Goal: Task Accomplishment & Management: Complete application form

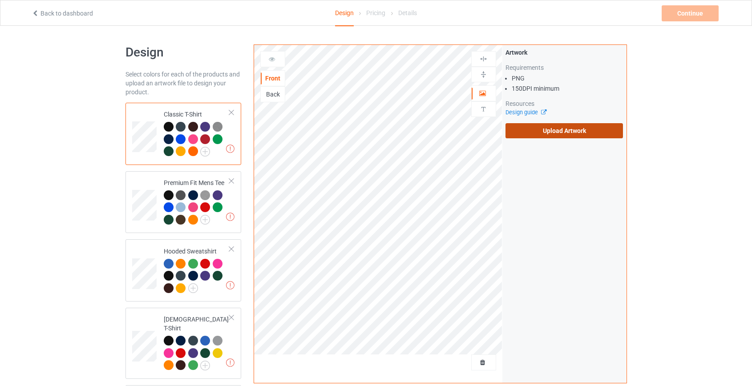
click at [559, 132] on label "Upload Artwork" at bounding box center [564, 130] width 118 height 15
click at [0, 0] on input "Upload Artwork" at bounding box center [0, 0] width 0 height 0
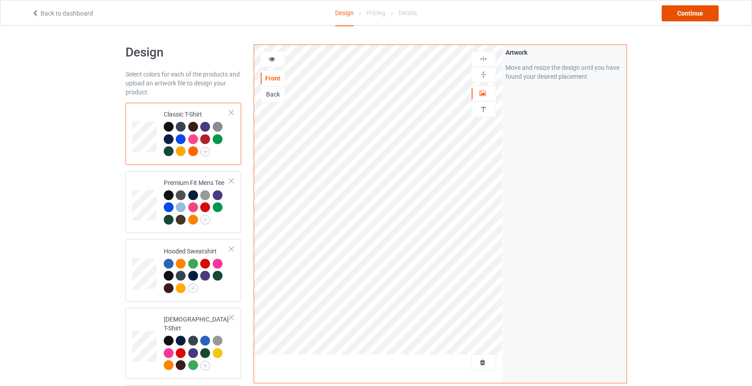
click at [690, 12] on div "Continue" at bounding box center [690, 13] width 57 height 16
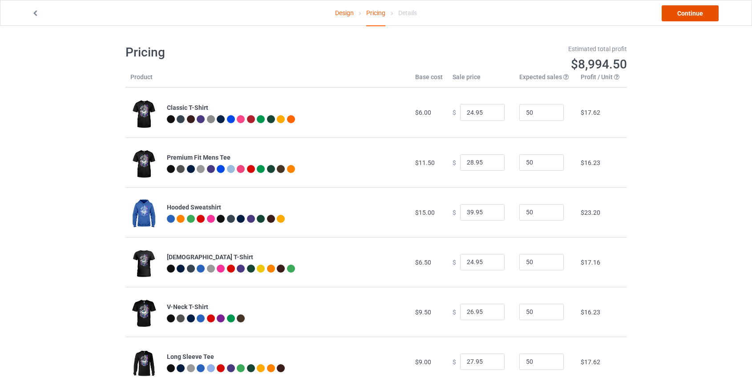
click at [674, 15] on link "Continue" at bounding box center [690, 13] width 57 height 16
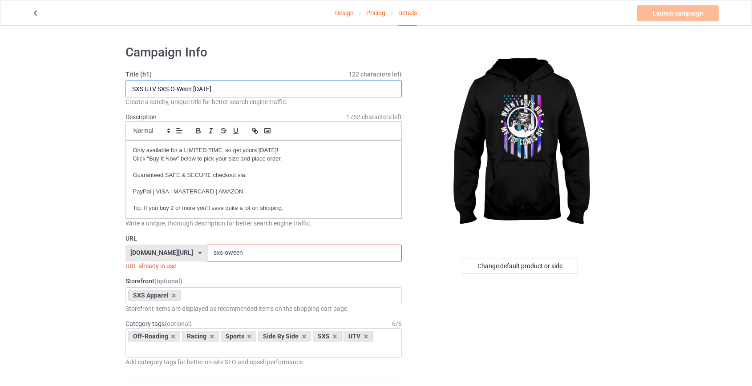
drag, startPoint x: 240, startPoint y: 89, endPoint x: 158, endPoint y: 87, distance: 82.3
click at [158, 87] on input "SXS UTV SXS-O-Ween [DATE]" at bounding box center [263, 89] width 277 height 17
type input "SXS UTV When I Gets Hot"
click at [209, 249] on input "sxs-oween" at bounding box center [304, 253] width 195 height 17
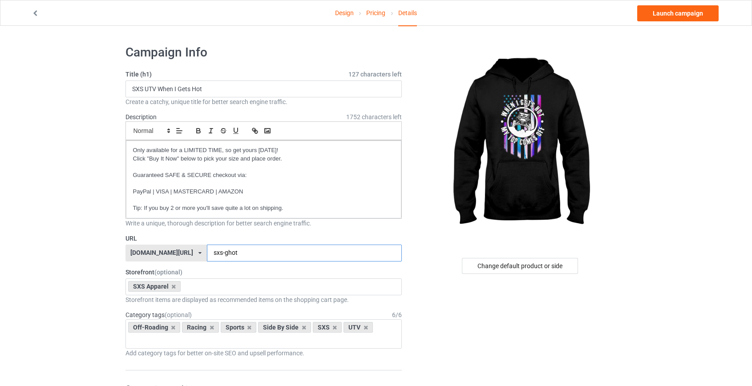
type input "sxs-ghot"
click at [230, 178] on p "Guaranteed SAFE & SECURE checkout via:" at bounding box center [264, 175] width 262 height 8
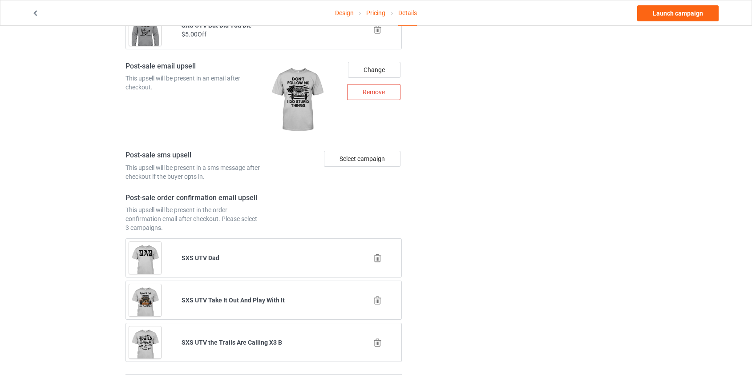
scroll to position [1899, 0]
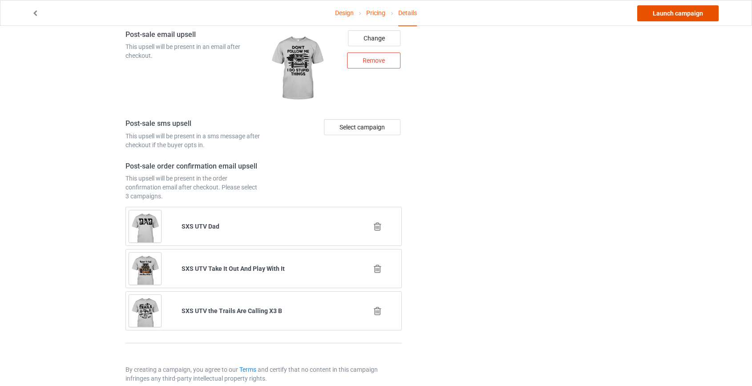
click at [655, 12] on link "Launch campaign" at bounding box center [677, 13] width 81 height 16
